Goal: Transaction & Acquisition: Purchase product/service

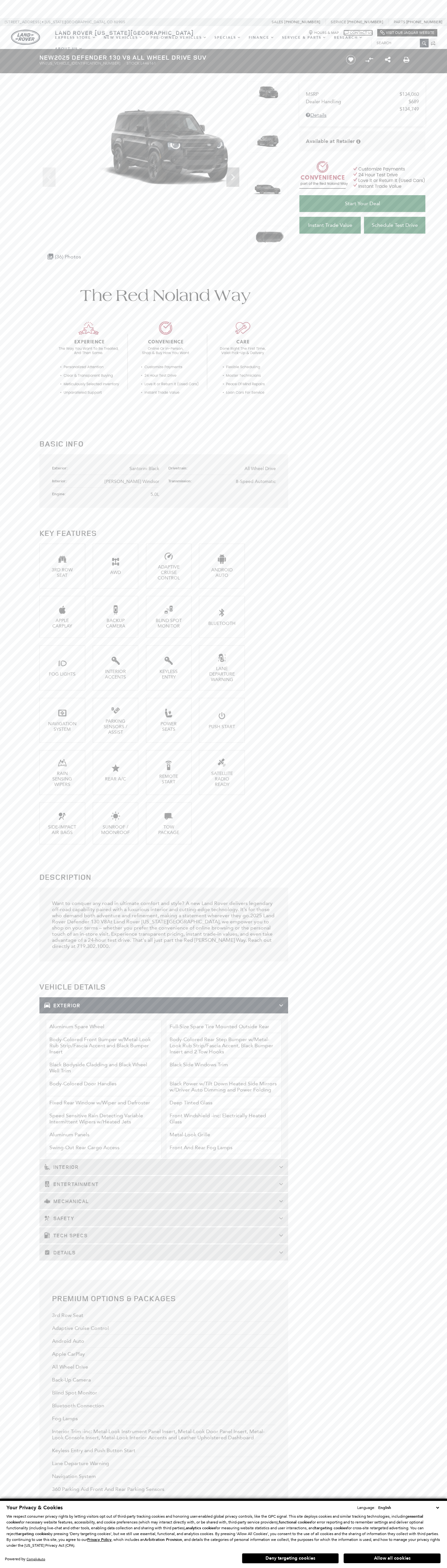
click at [345, 31] on icon "Chat Bubble Icon" at bounding box center [345, 32] width 4 height 4
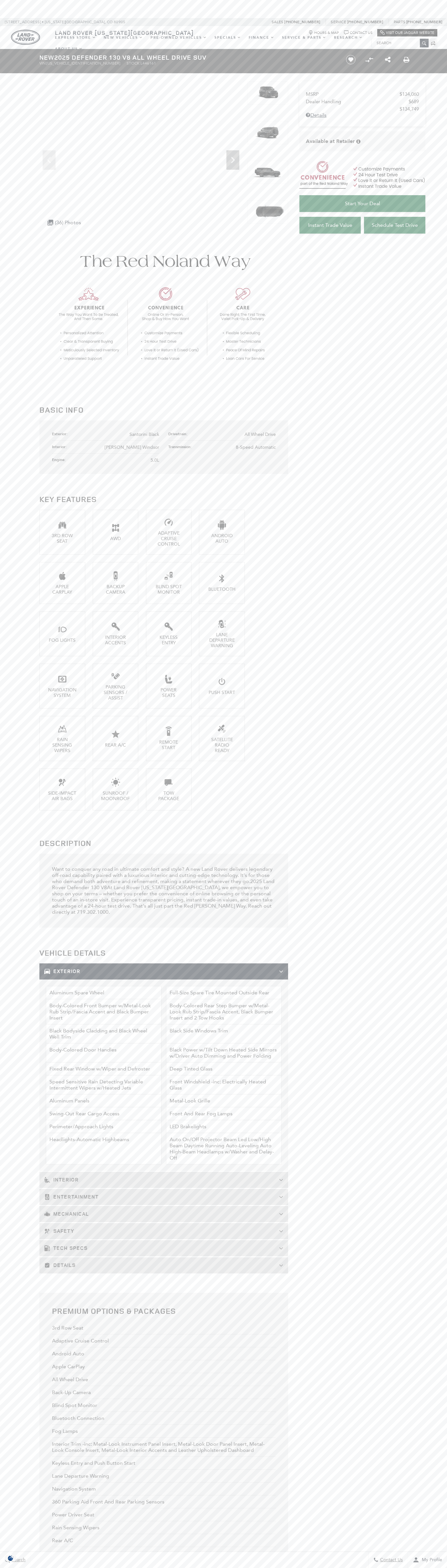
click at [144, 435] on span "Santorini Black" at bounding box center [144, 434] width 30 height 5
click at [267, 181] on img at bounding box center [267, 172] width 41 height 23
